Goal: Task Accomplishment & Management: Manage account settings

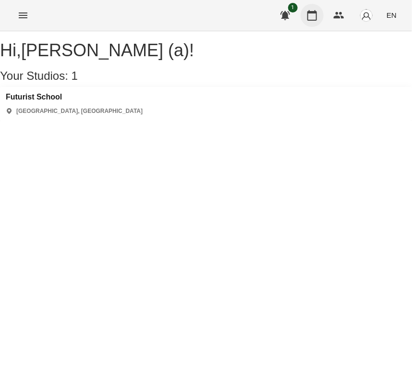
click at [314, 20] on icon "button" at bounding box center [312, 15] width 10 height 11
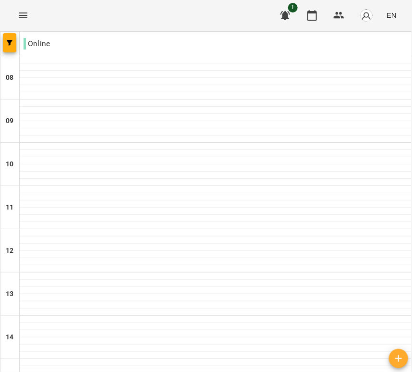
scroll to position [292, 0]
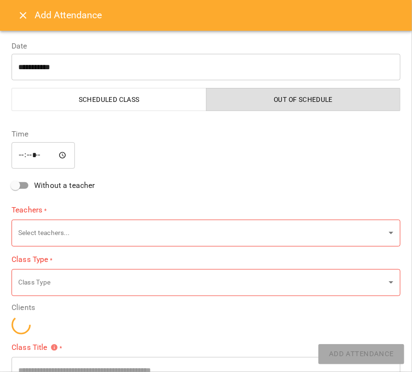
type input "**********"
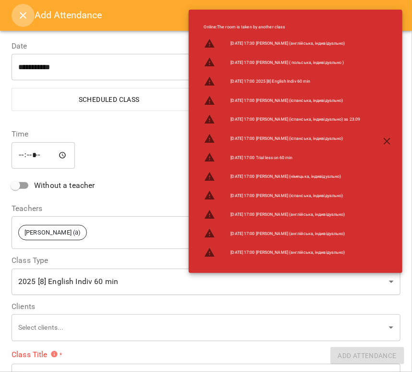
click at [26, 11] on icon "Close" at bounding box center [23, 16] width 12 height 12
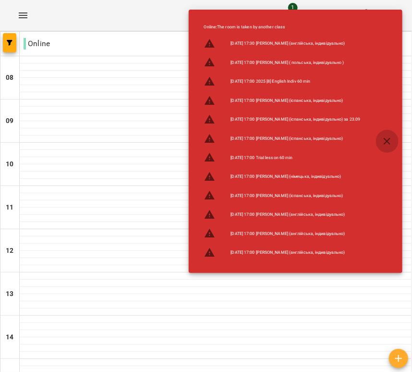
click at [387, 139] on icon "button" at bounding box center [387, 141] width 12 height 12
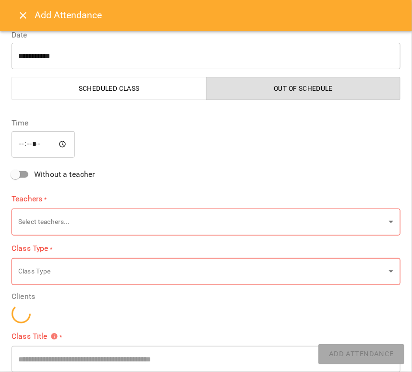
type input "**********"
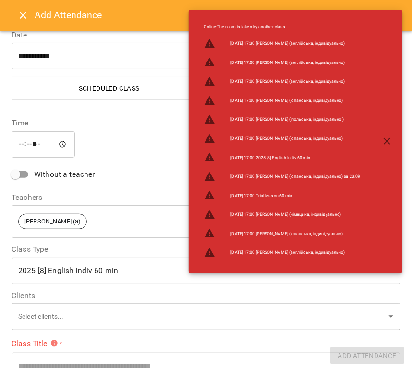
scroll to position [92, 0]
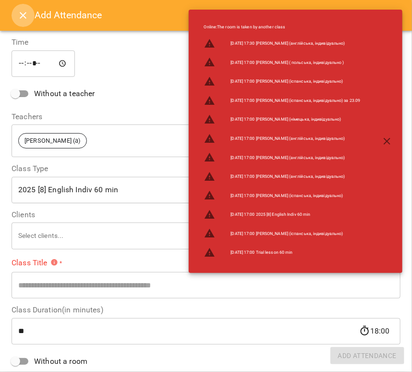
click at [28, 13] on icon "Close" at bounding box center [23, 16] width 12 height 12
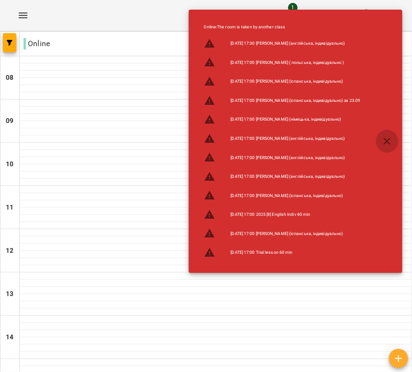
click at [386, 142] on icon "button" at bounding box center [387, 141] width 7 height 7
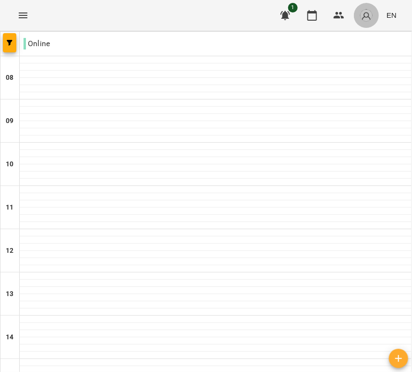
click at [366, 20] on img "button" at bounding box center [366, 15] width 13 height 13
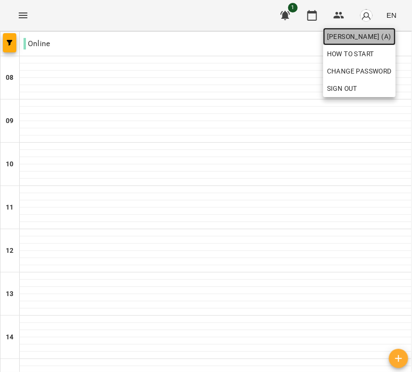
click at [362, 34] on span "[PERSON_NAME] (а)" at bounding box center [359, 37] width 65 height 12
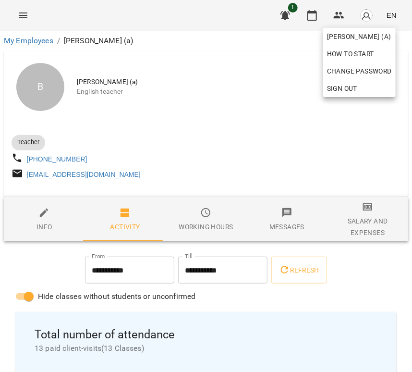
click at [209, 226] on div at bounding box center [206, 186] width 412 height 372
